Goal: Task Accomplishment & Management: Use online tool/utility

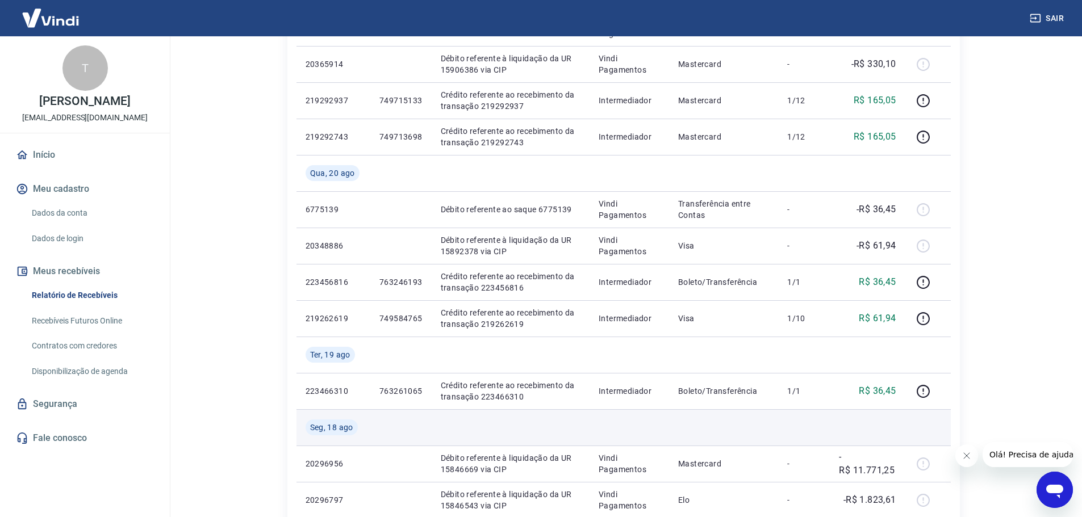
scroll to position [341, 0]
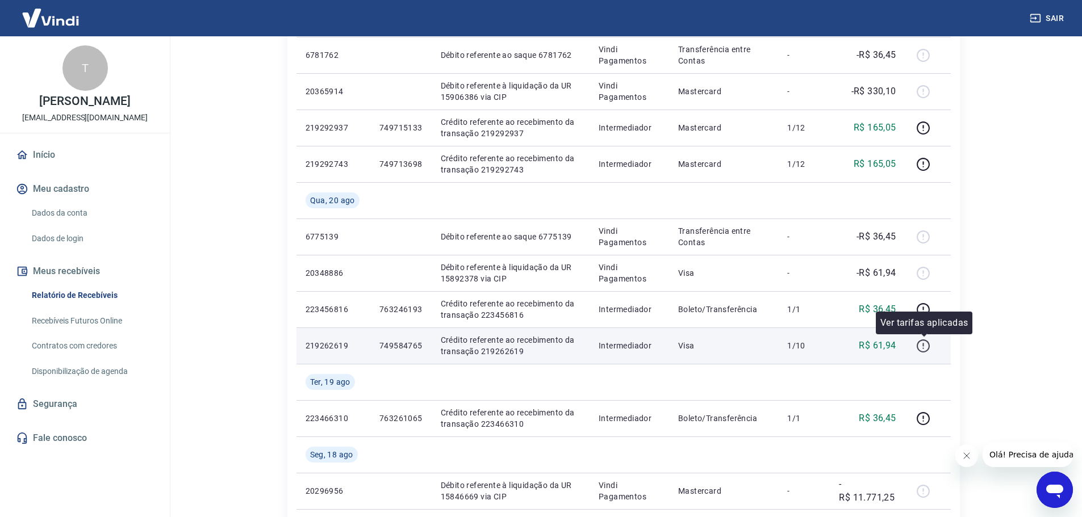
click at [928, 350] on icon "button" at bounding box center [923, 346] width 13 height 13
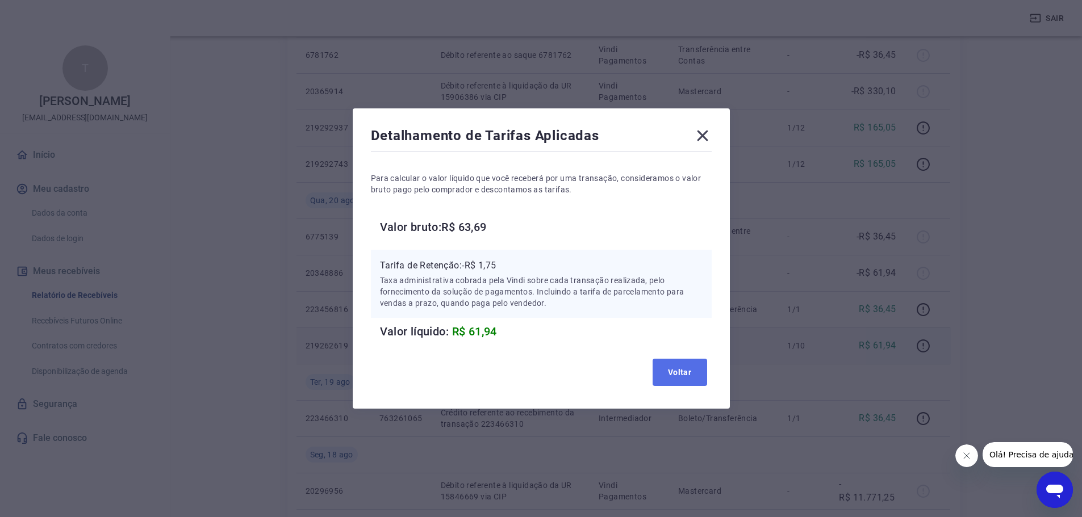
click at [680, 365] on button "Voltar" at bounding box center [680, 372] width 55 height 27
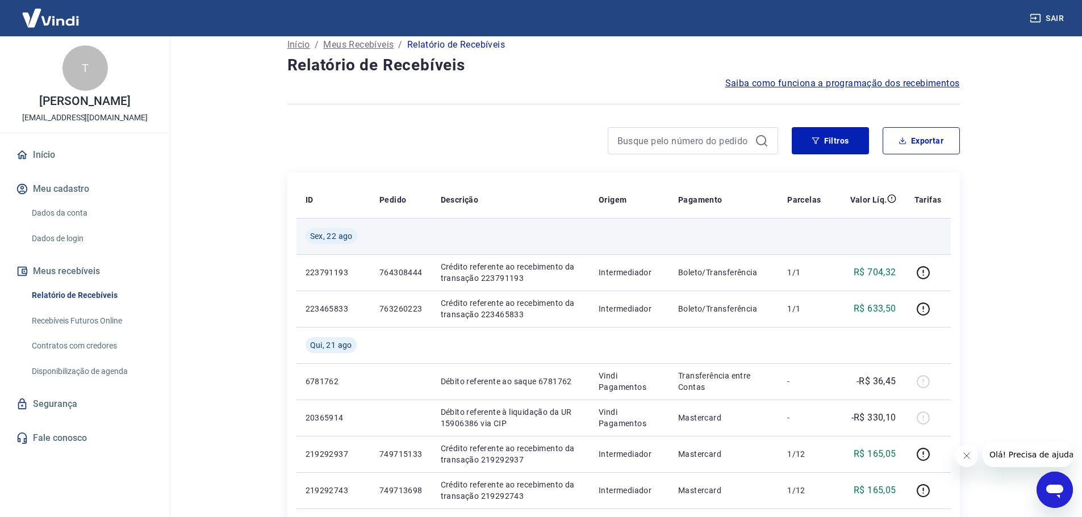
scroll to position [0, 0]
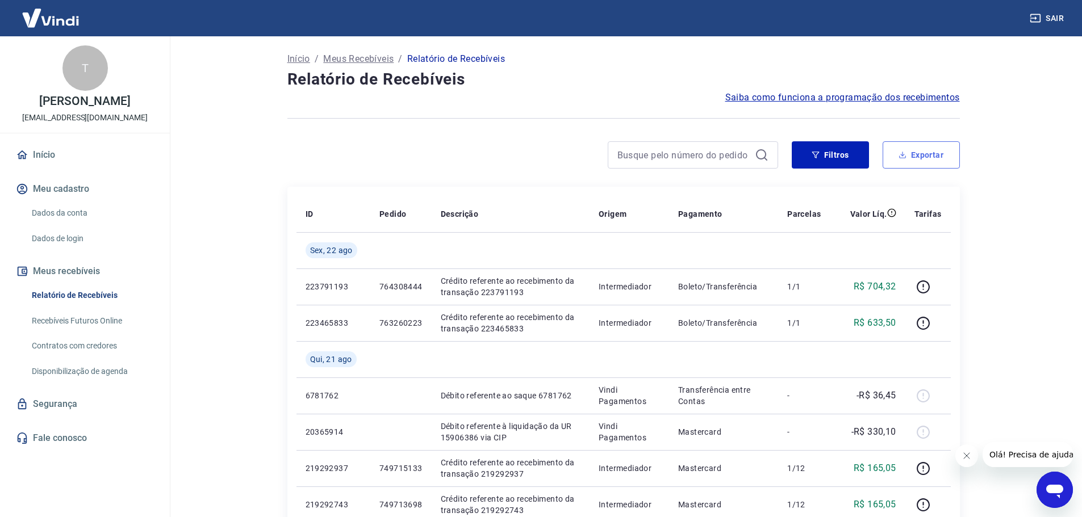
click at [948, 162] on button "Exportar" at bounding box center [921, 154] width 77 height 27
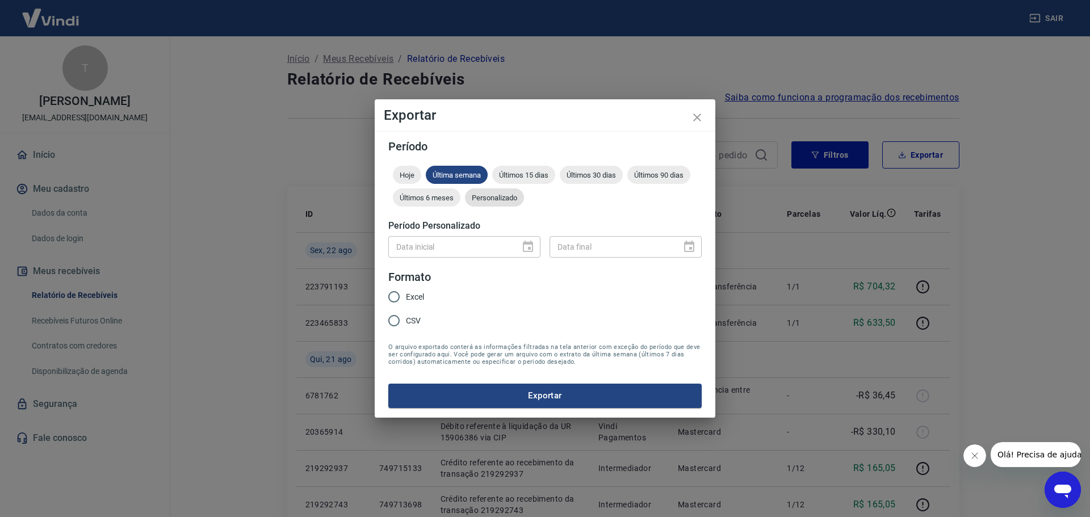
click at [487, 195] on span "Personalizado" at bounding box center [494, 198] width 59 height 9
type input "DD/MM/YYYY"
click at [469, 244] on input "DD/MM/YYYY" at bounding box center [450, 246] width 124 height 21
click at [525, 251] on icon "Choose date" at bounding box center [528, 246] width 10 height 11
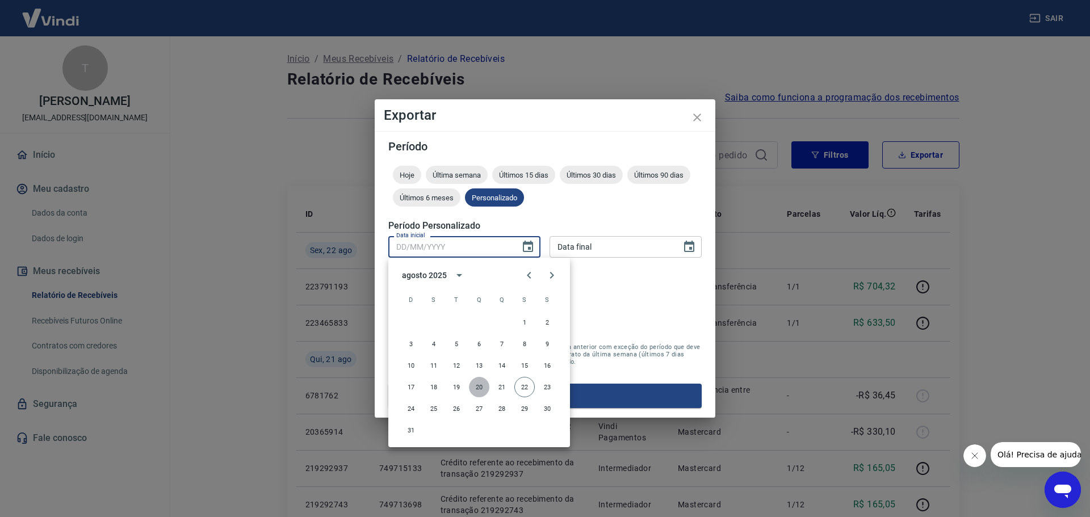
click at [479, 387] on button "20" at bounding box center [479, 387] width 20 height 20
type input "[DATE]"
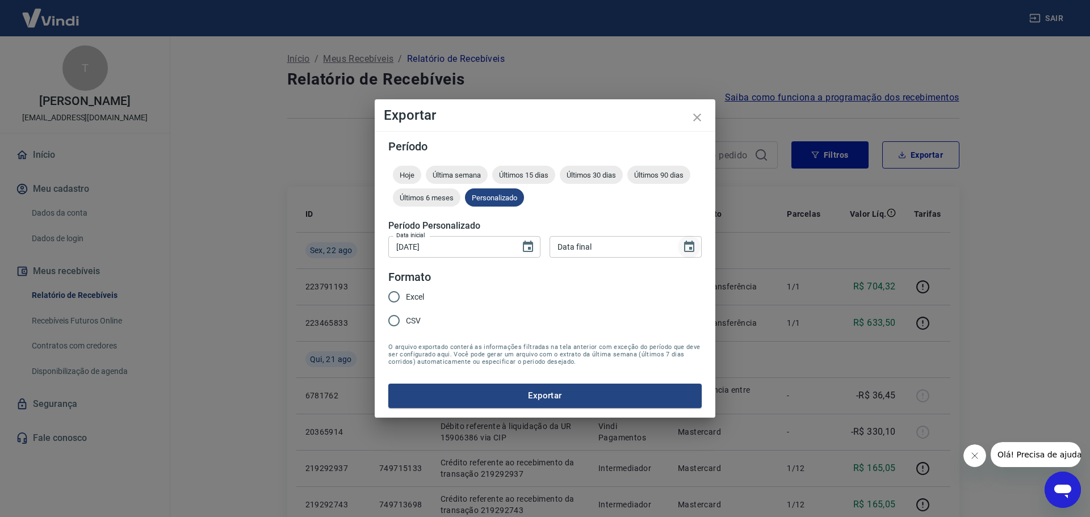
click at [689, 251] on icon "Choose date" at bounding box center [689, 246] width 10 height 11
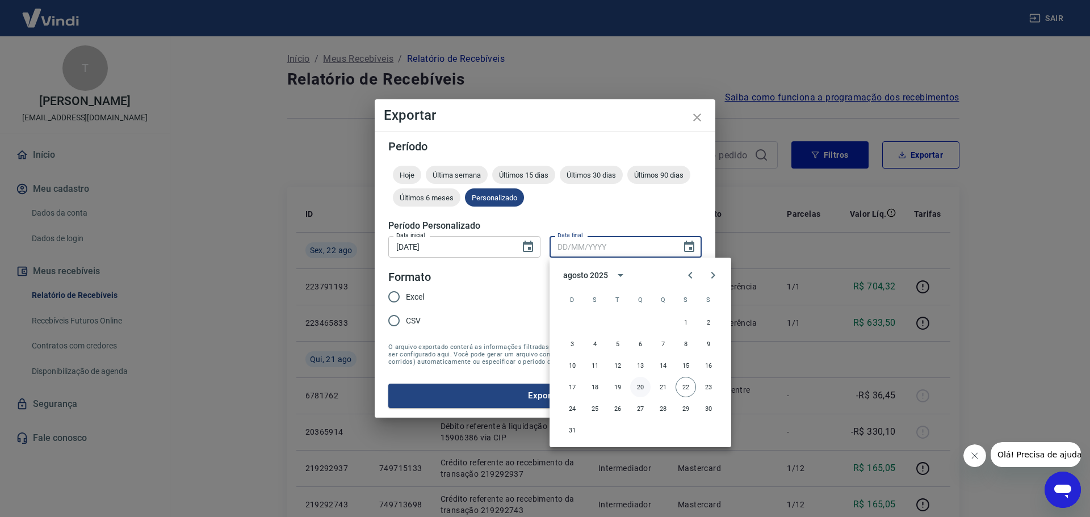
click at [638, 389] on button "20" at bounding box center [640, 387] width 20 height 20
type input "[DATE]"
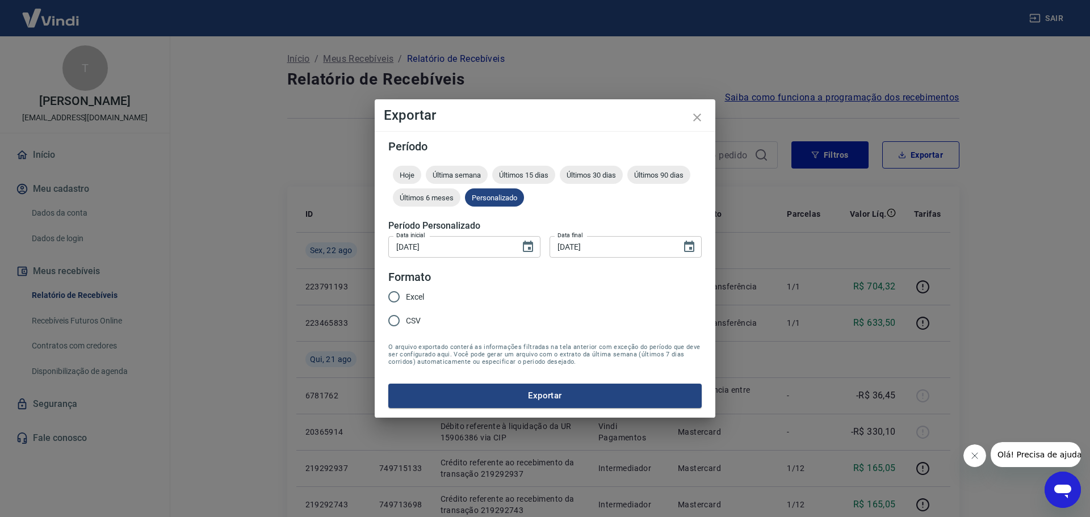
click at [394, 300] on input "Excel" at bounding box center [394, 297] width 24 height 24
radio input "true"
click at [443, 387] on button "Exportar" at bounding box center [545, 396] width 314 height 24
